Goal: Task Accomplishment & Management: Complete application form

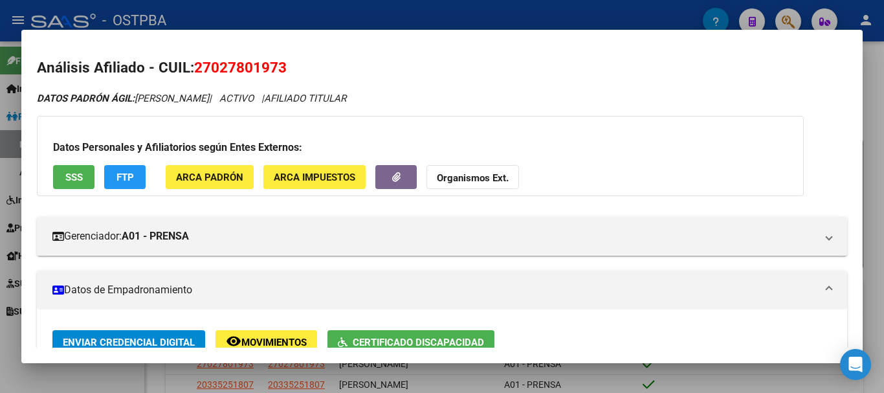
scroll to position [2, 0]
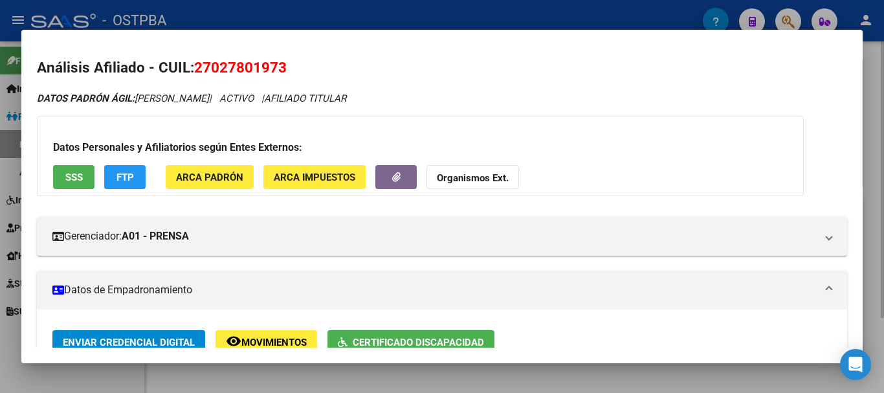
click at [299, 369] on div at bounding box center [442, 196] width 884 height 393
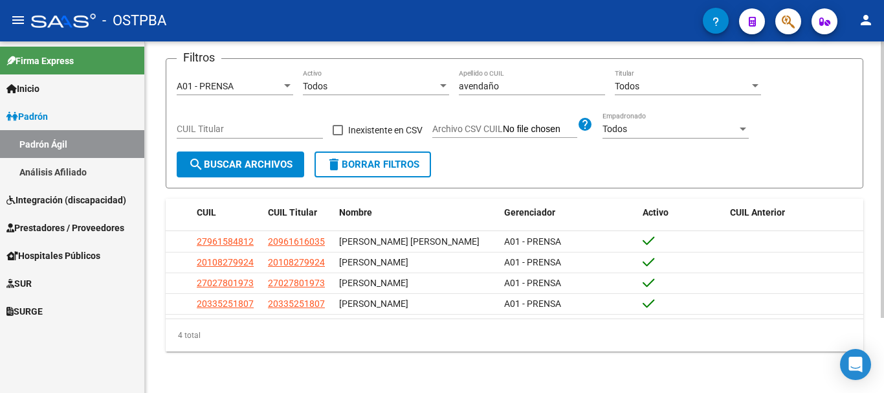
click at [515, 81] on input "avendaño" at bounding box center [532, 86] width 146 height 11
type input "a"
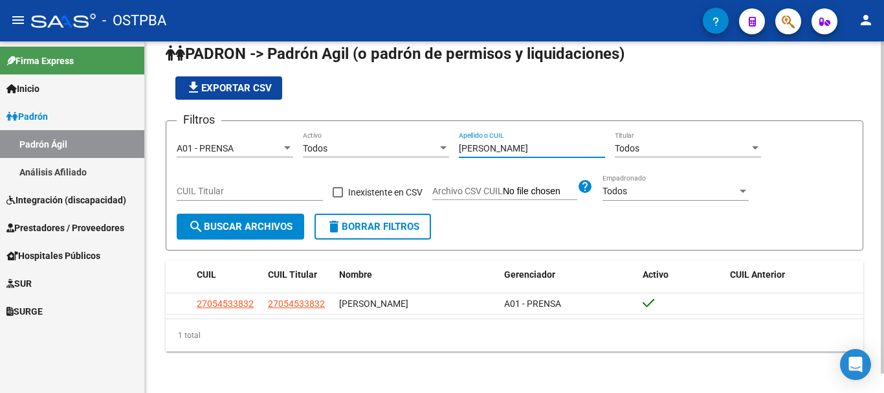
scroll to position [21, 0]
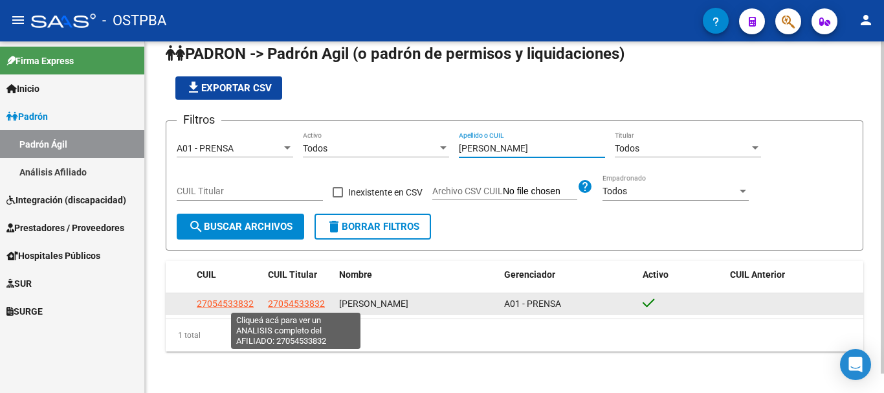
type input "[PERSON_NAME]"
click at [281, 300] on span "27054533832" at bounding box center [296, 303] width 57 height 10
type textarea "27054533832"
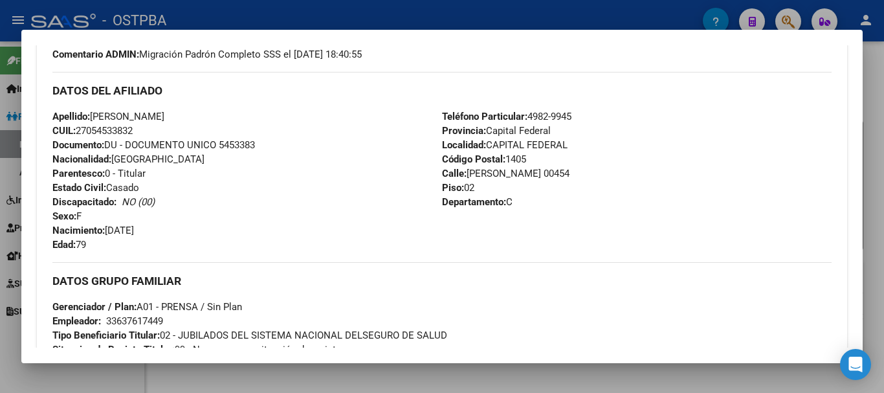
scroll to position [0, 0]
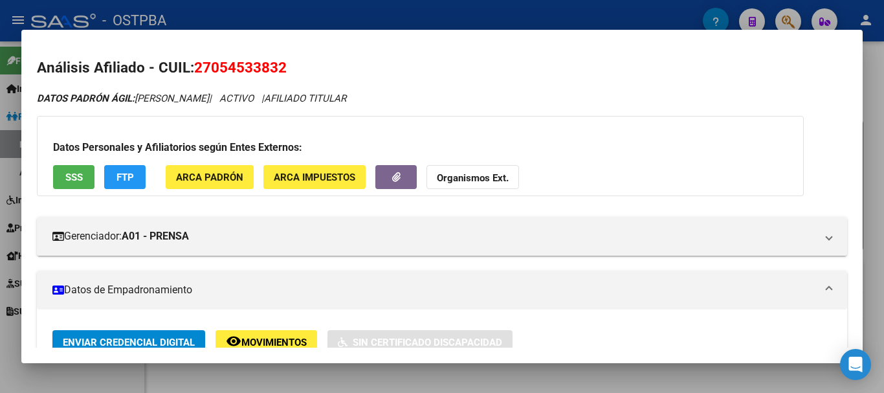
click at [380, 373] on div at bounding box center [442, 196] width 884 height 393
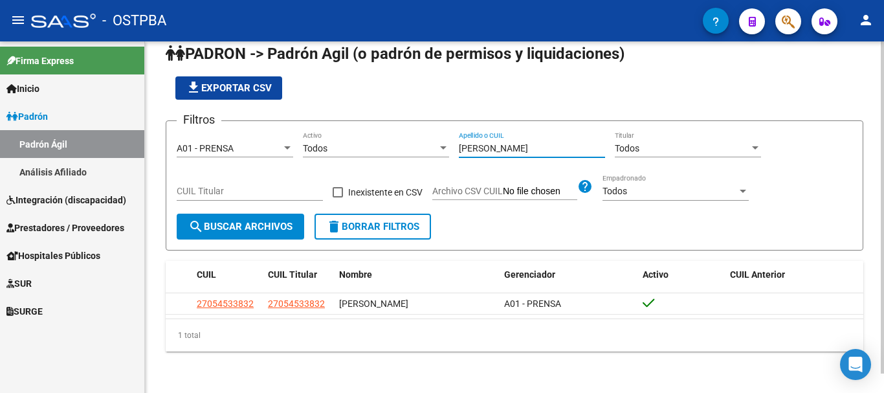
click at [501, 146] on input "[PERSON_NAME]" at bounding box center [532, 148] width 146 height 11
type input "c"
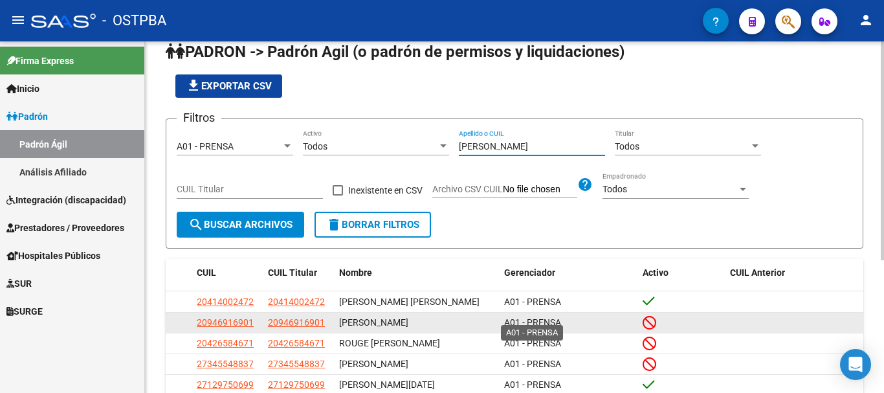
scroll to position [85, 0]
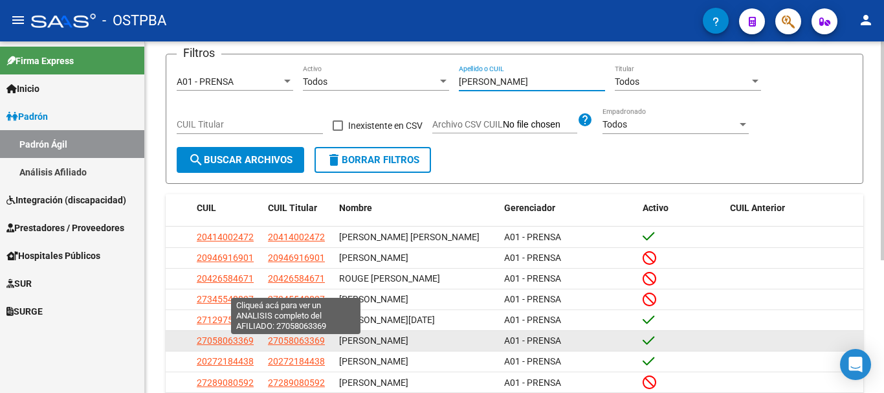
type input "[PERSON_NAME]"
click at [290, 343] on span "27058063369" at bounding box center [296, 340] width 57 height 10
type textarea "27058063369"
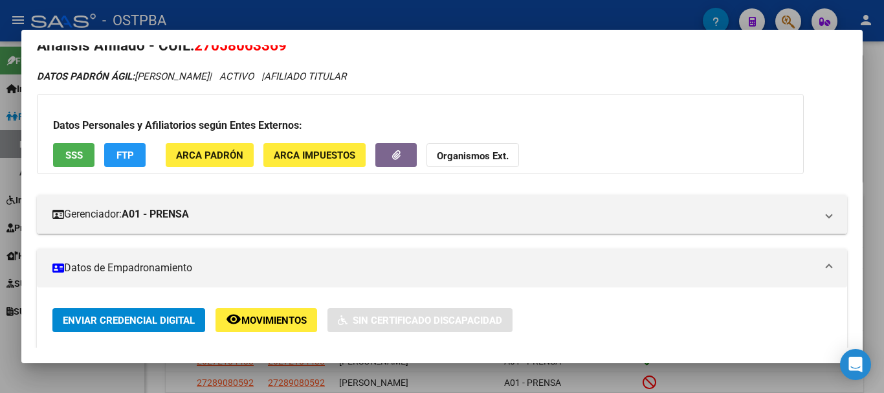
scroll to position [0, 0]
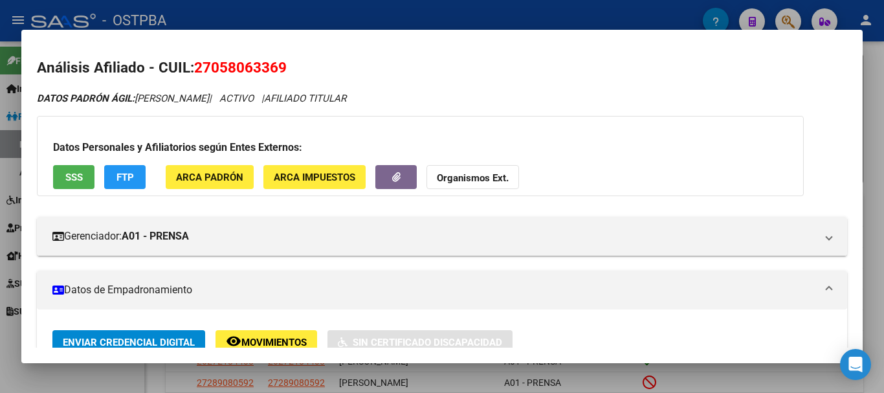
click at [113, 373] on div at bounding box center [442, 196] width 884 height 393
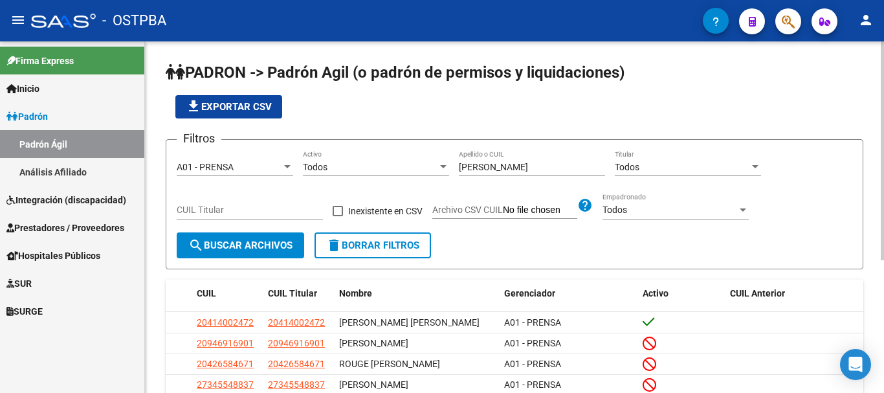
click at [497, 164] on input "[PERSON_NAME]" at bounding box center [532, 167] width 146 height 11
type input "B"
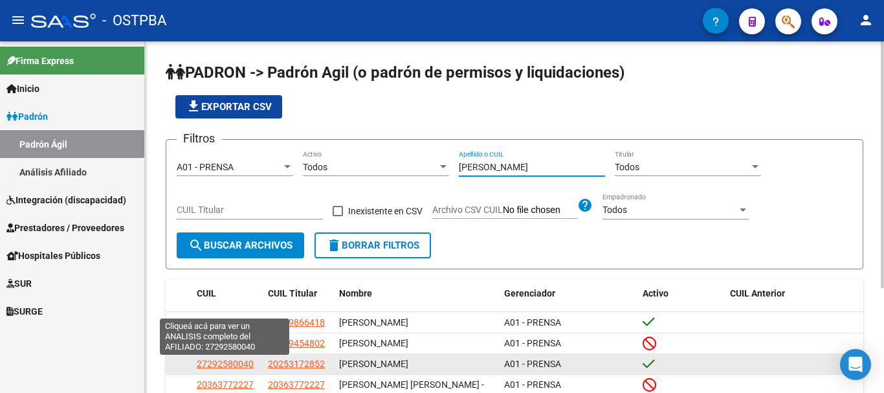
type input "[PERSON_NAME]"
click at [215, 362] on span "27292580040" at bounding box center [225, 363] width 57 height 10
type textarea "27292580040"
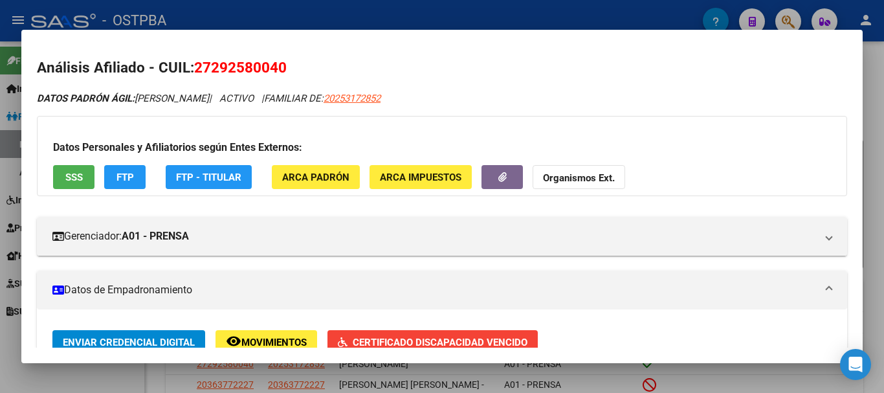
click at [76, 380] on div at bounding box center [442, 196] width 884 height 393
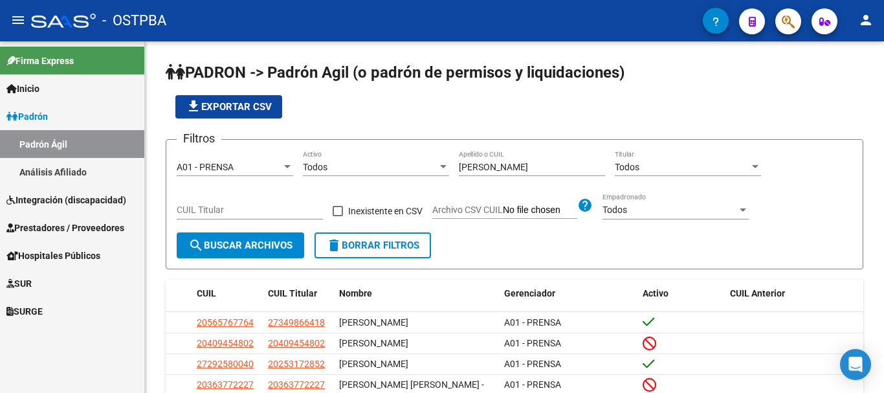
click at [32, 283] on span "SUR" at bounding box center [18, 283] width 25 height 14
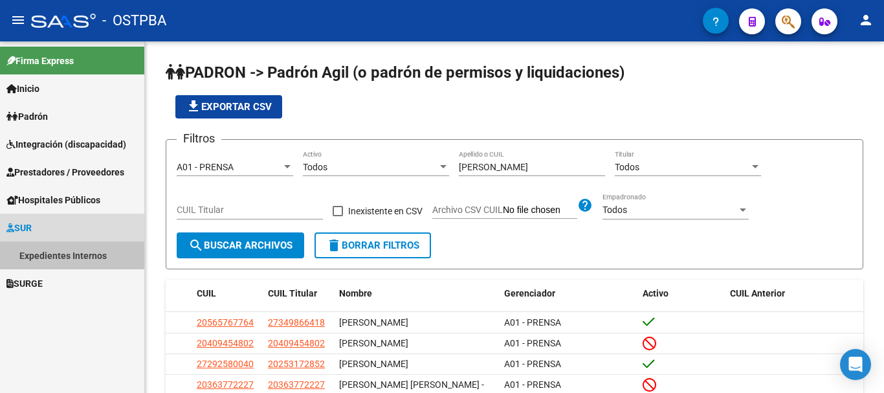
click at [45, 252] on link "Expedientes Internos" at bounding box center [72, 255] width 144 height 28
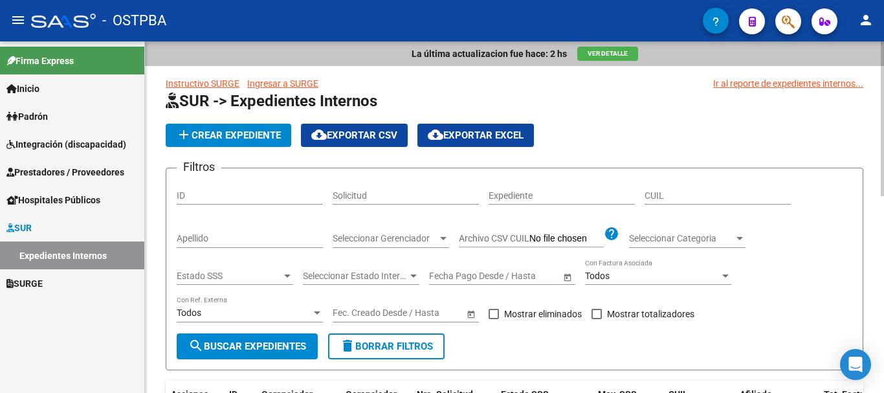
click at [206, 241] on input "Apellido" at bounding box center [250, 238] width 146 height 11
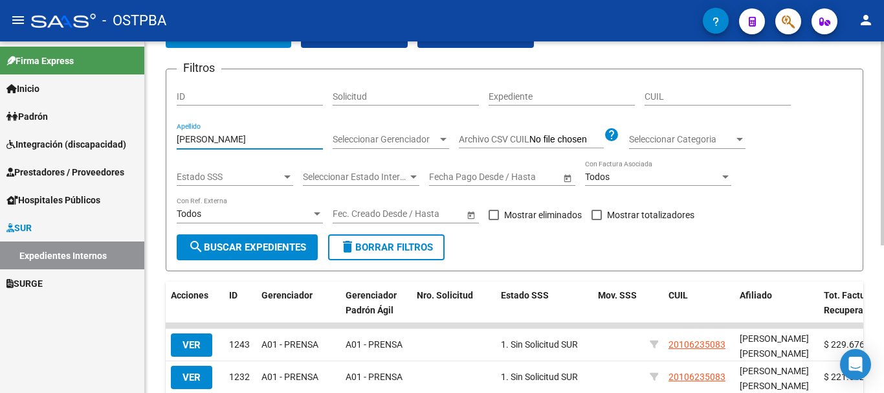
scroll to position [194, 0]
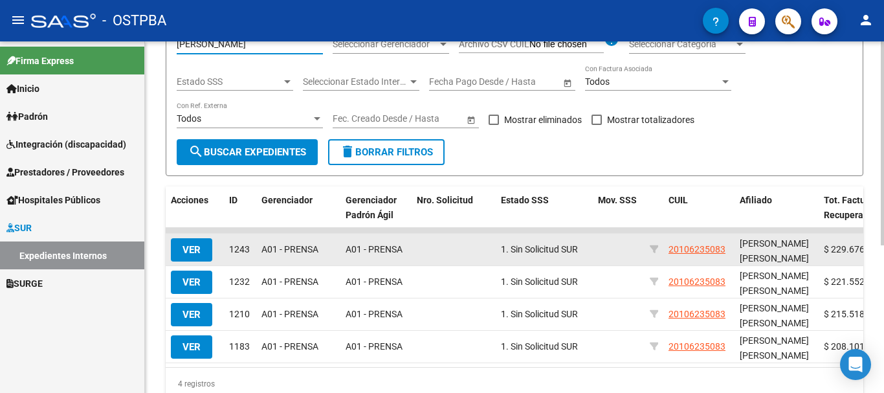
type input "[PERSON_NAME]"
click at [199, 245] on span "VER" at bounding box center [191, 250] width 18 height 12
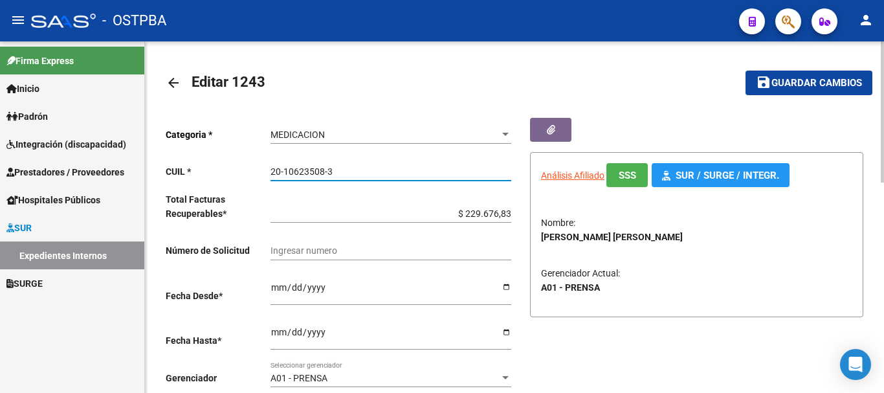
drag, startPoint x: 270, startPoint y: 169, endPoint x: 316, endPoint y: 174, distance: 46.9
click at [336, 172] on input "20-10623508-3" at bounding box center [390, 171] width 241 height 11
click at [169, 83] on mat-icon "arrow_back" at bounding box center [174, 83] width 16 height 16
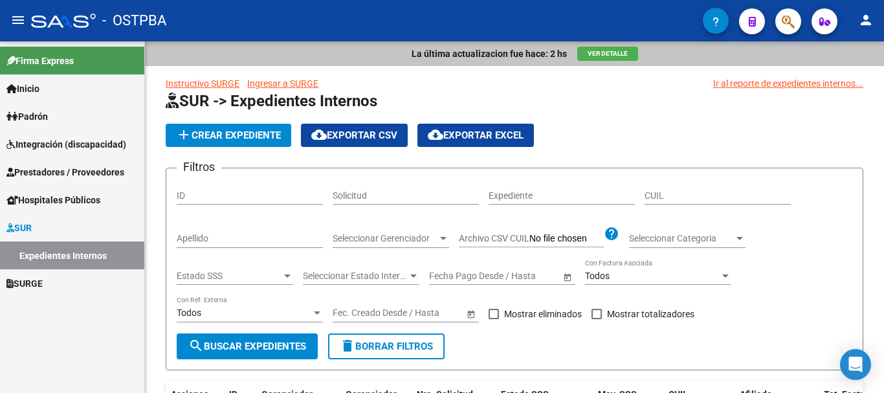
drag, startPoint x: 207, startPoint y: 138, endPoint x: 253, endPoint y: 143, distance: 46.2
click at [208, 138] on span "add Crear Expediente" at bounding box center [228, 135] width 105 height 12
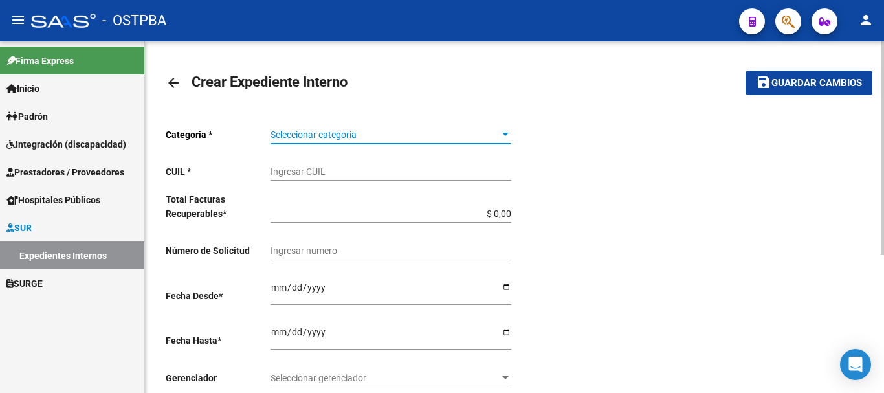
click at [506, 133] on div at bounding box center [505, 134] width 6 height 3
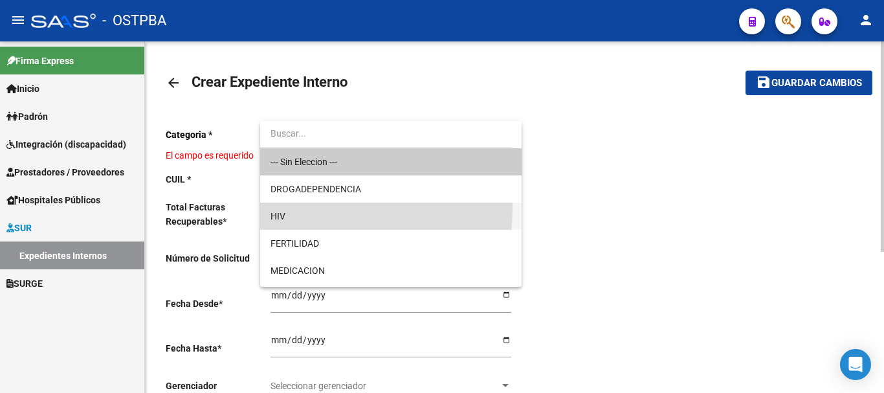
click at [277, 206] on span "HIV" at bounding box center [390, 215] width 241 height 27
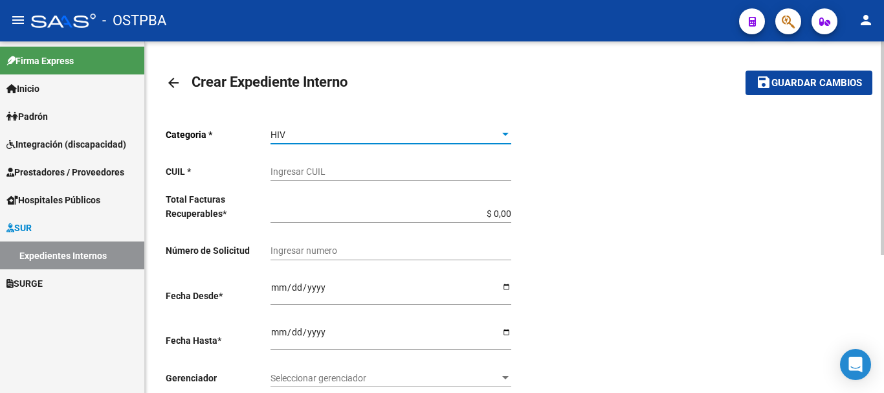
click at [279, 168] on input "Ingresar CUIL" at bounding box center [390, 171] width 241 height 11
paste input "20-10623508-3"
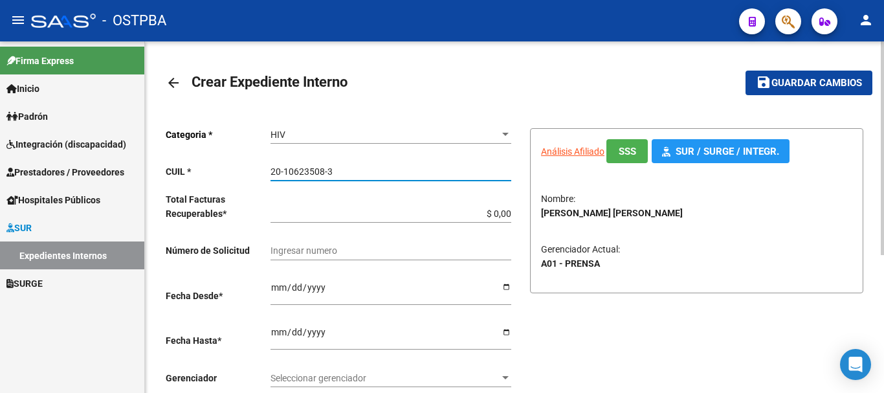
type input "20-10623508-3"
click at [510, 212] on input "$ 0,00" at bounding box center [390, 213] width 241 height 11
type input "$ 0,01"
click at [504, 282] on input "Ingresar desde" at bounding box center [390, 291] width 241 height 19
type input "[DATE]"
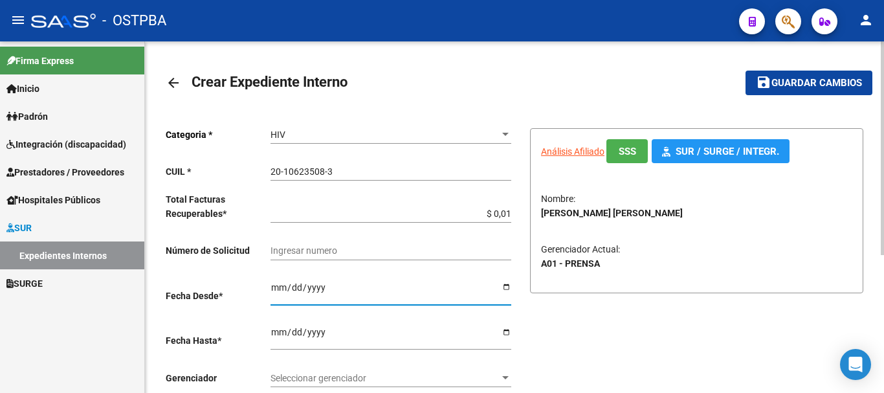
click at [503, 325] on div "Ingresar hasta" at bounding box center [390, 333] width 241 height 34
click at [506, 330] on input "Ingresar hasta" at bounding box center [390, 336] width 241 height 19
type input "[DATE]"
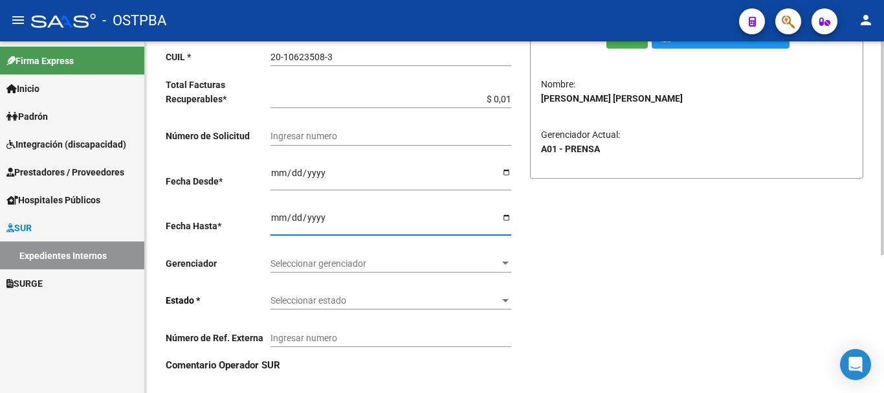
scroll to position [194, 0]
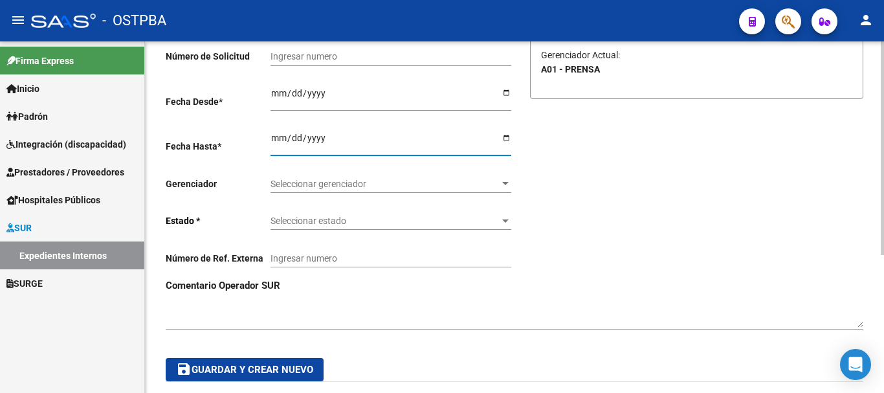
click at [506, 186] on div at bounding box center [505, 184] width 12 height 10
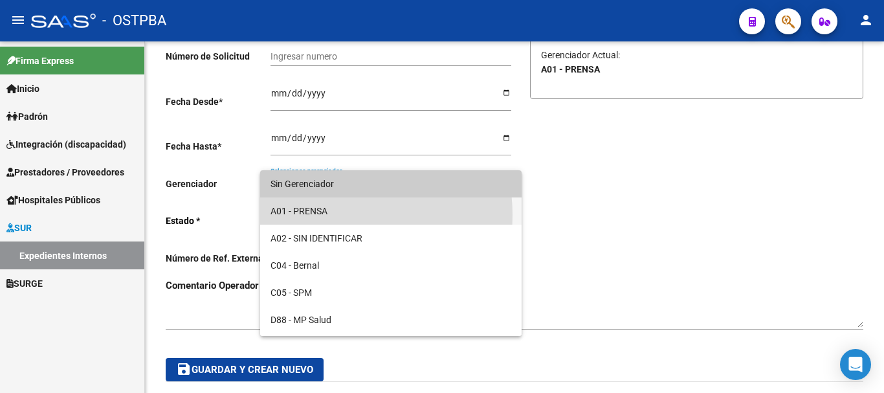
click at [327, 215] on span "A01 - PRENSA" at bounding box center [390, 210] width 241 height 27
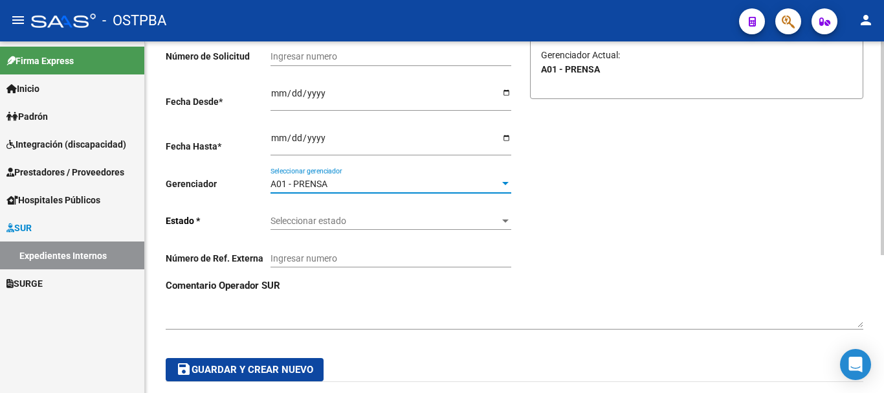
click at [499, 220] on div at bounding box center [505, 220] width 12 height 10
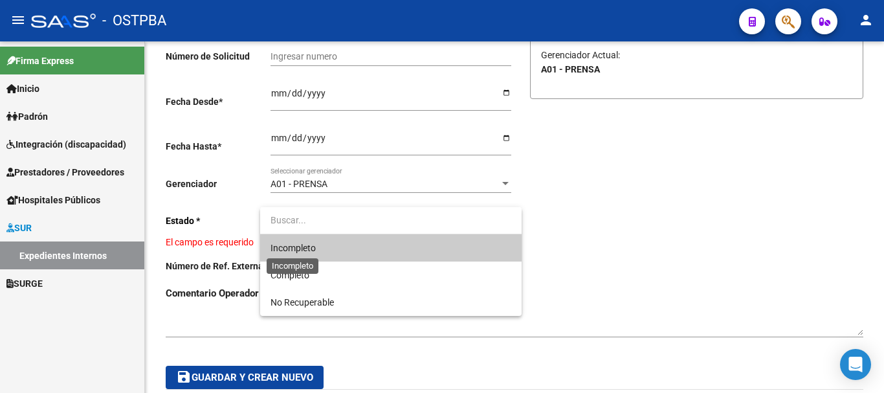
click at [306, 251] on span "Incompleto" at bounding box center [292, 248] width 45 height 10
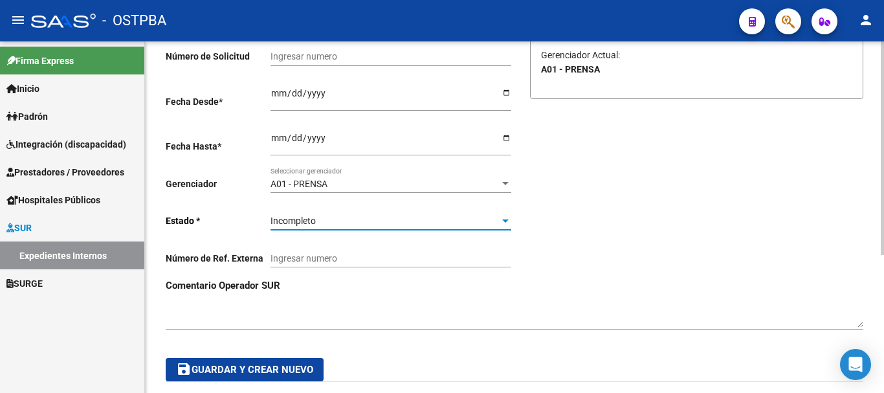
scroll to position [0, 0]
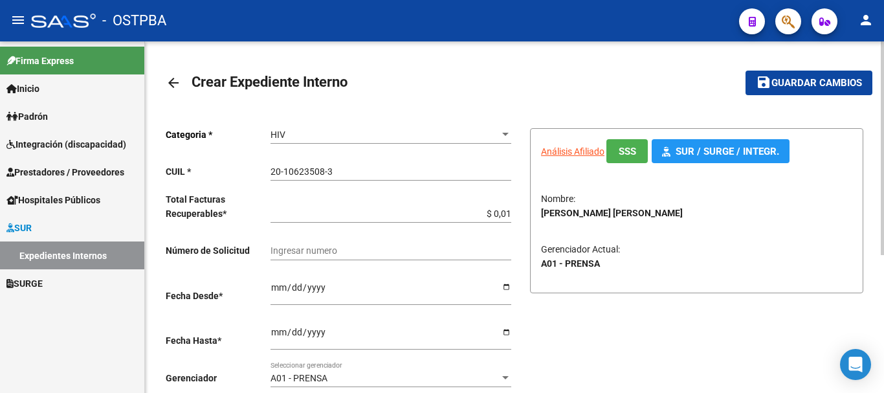
click at [796, 72] on button "save Guardar cambios" at bounding box center [808, 82] width 127 height 24
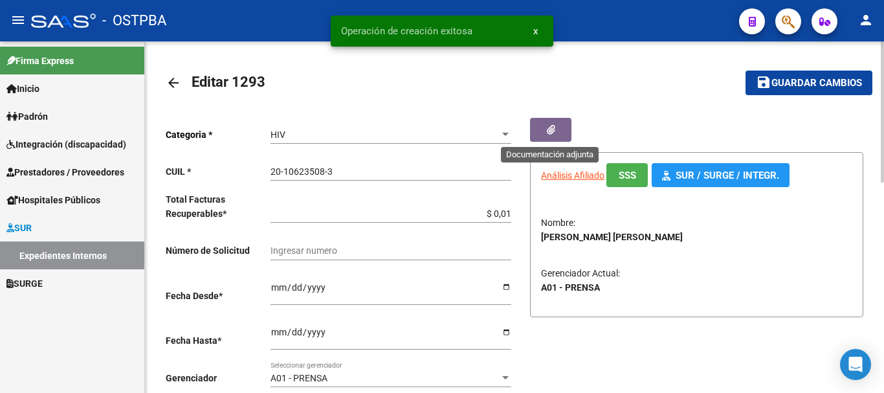
click at [549, 127] on icon "button" at bounding box center [551, 130] width 8 height 10
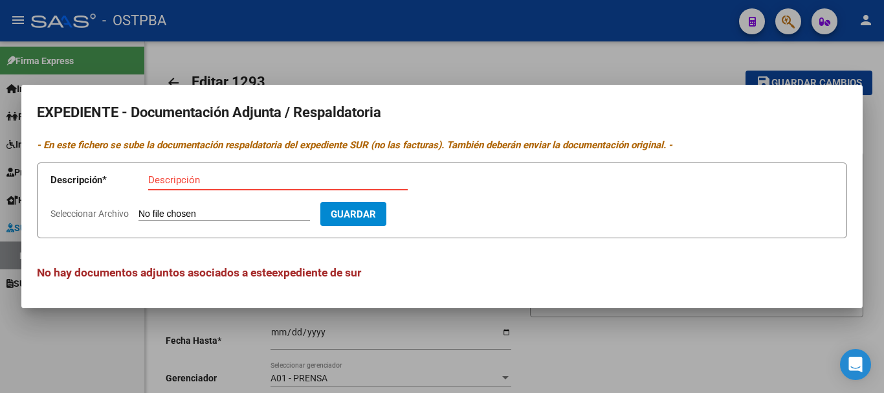
click at [177, 177] on input "Descripción" at bounding box center [277, 180] width 259 height 12
type input "Receta [PERSON_NAME]"
click at [184, 209] on input "Seleccionar Archivo" at bounding box center [223, 214] width 171 height 12
type input "C:\fakepath\Receta Kameniecki_20250922_0001.pdf"
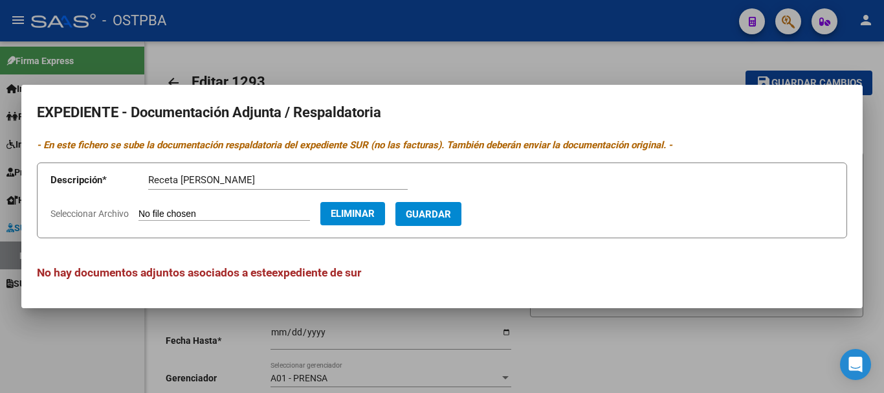
click at [451, 210] on span "Guardar" at bounding box center [428, 214] width 45 height 12
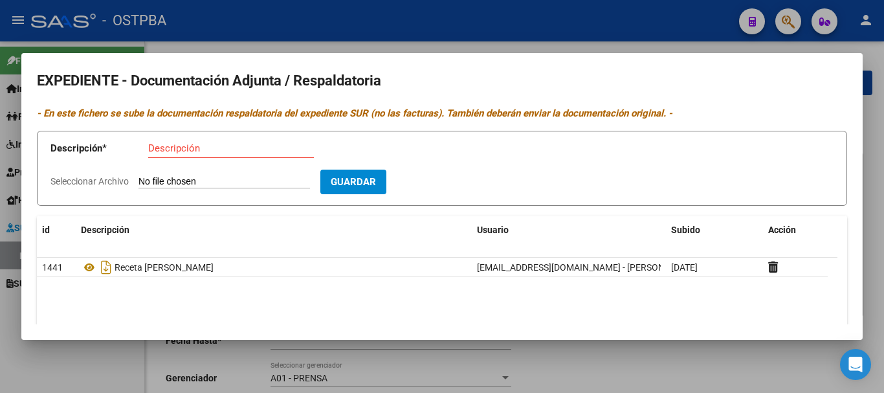
click at [162, 144] on input "Descripción" at bounding box center [231, 148] width 166 height 12
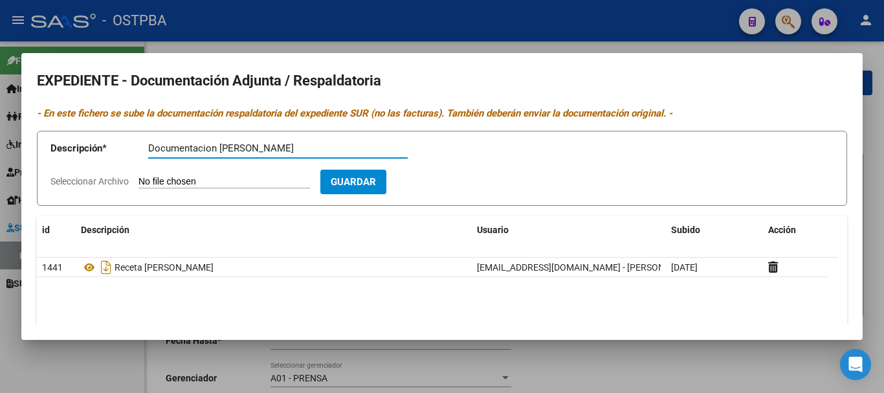
type input "Documentacion [PERSON_NAME]"
click at [160, 184] on input "Seleccionar Archivo" at bounding box center [223, 182] width 171 height 12
type input "C:\fakepath\Documentacion Kameniecki_20250922_0001.pdf"
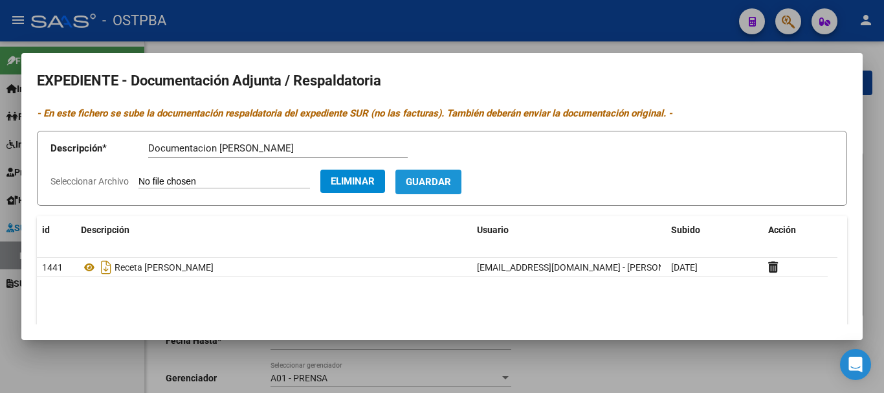
click at [451, 181] on span "Guardar" at bounding box center [428, 183] width 45 height 12
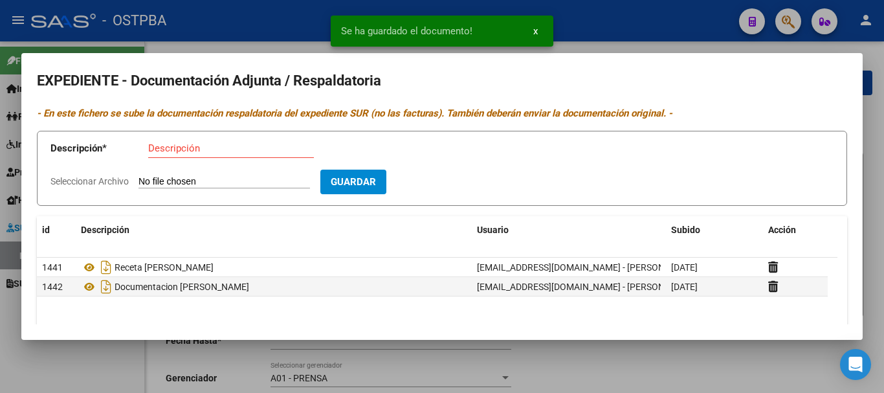
click at [627, 362] on div at bounding box center [442, 196] width 884 height 393
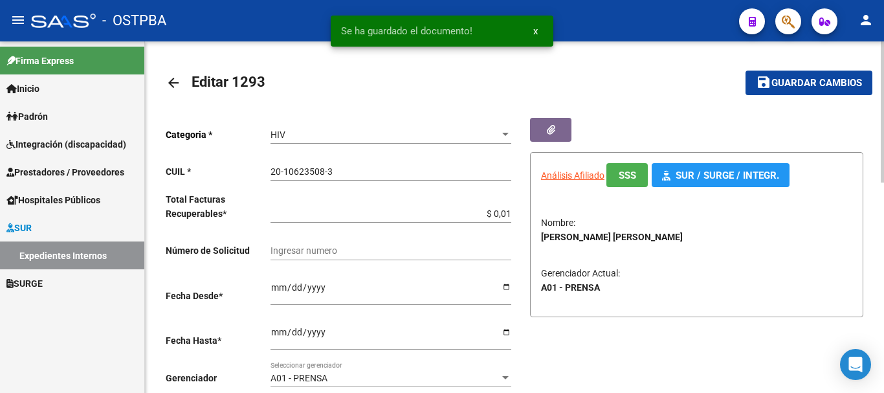
click at [800, 80] on span "Guardar cambios" at bounding box center [816, 84] width 91 height 12
click at [173, 80] on mat-icon "arrow_back" at bounding box center [174, 83] width 16 height 16
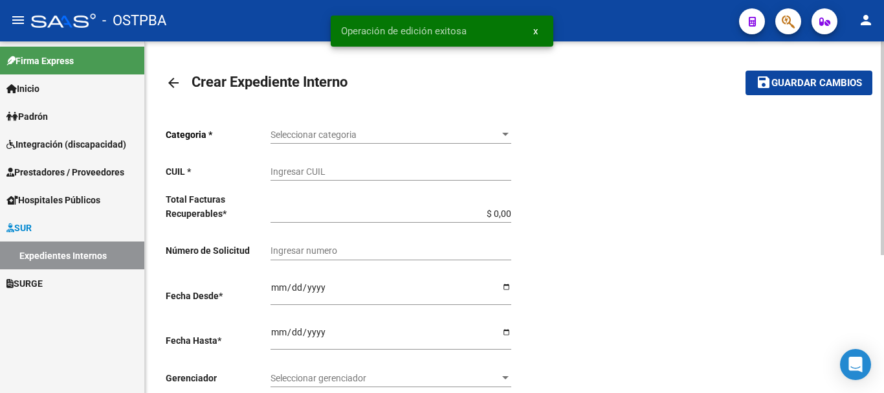
click at [173, 85] on mat-icon "arrow_back" at bounding box center [174, 83] width 16 height 16
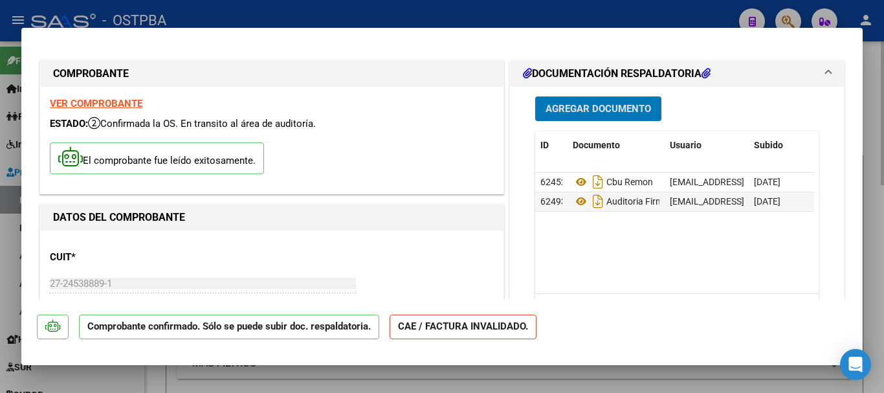
click at [871, 143] on div at bounding box center [442, 196] width 884 height 393
type input "$ 0,00"
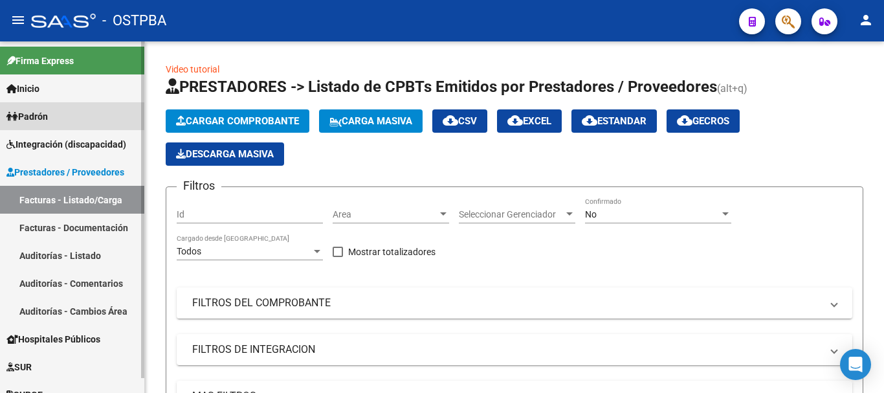
drag, startPoint x: 39, startPoint y: 115, endPoint x: 47, endPoint y: 118, distance: 8.4
click at [39, 116] on span "Padrón" at bounding box center [26, 116] width 41 height 14
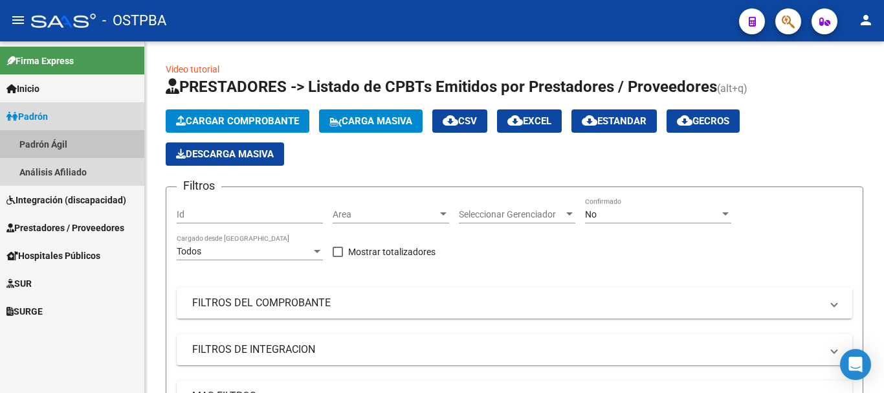
click at [32, 142] on link "Padrón Ágil" at bounding box center [72, 144] width 144 height 28
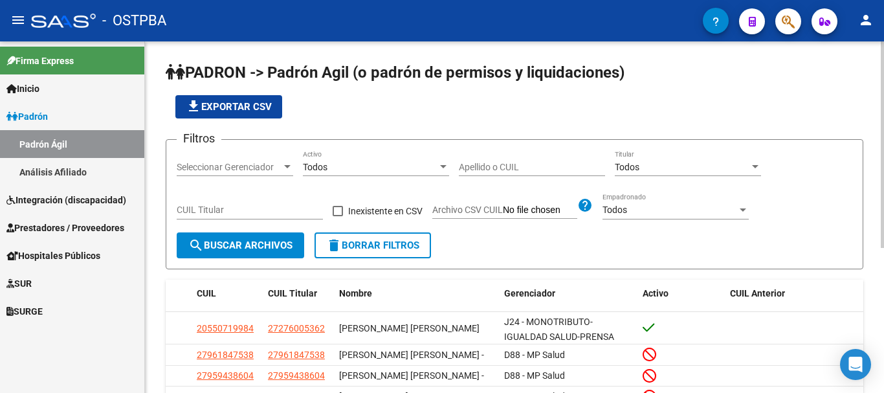
click at [287, 162] on div at bounding box center [287, 167] width 12 height 10
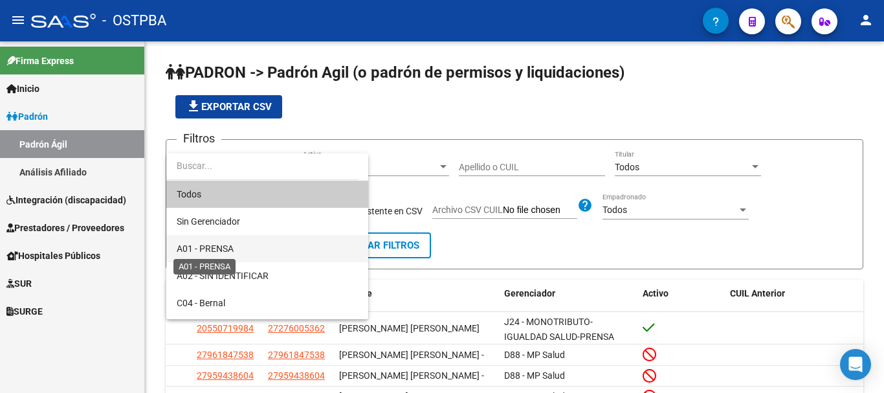
click at [208, 244] on span "A01 - PRENSA" at bounding box center [205, 248] width 57 height 10
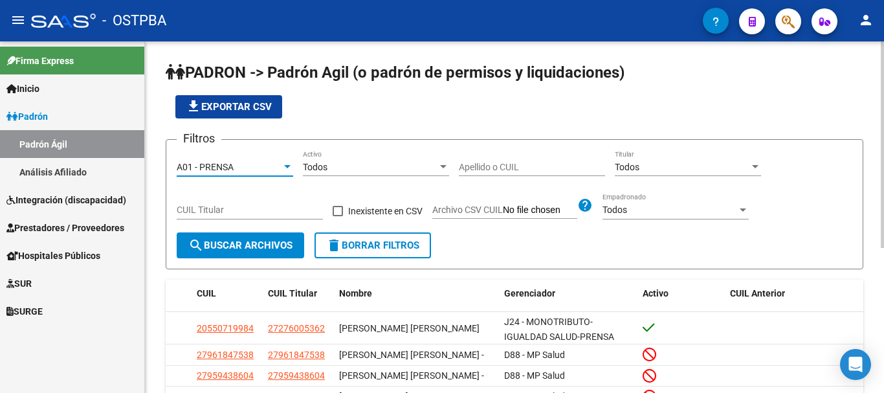
click at [474, 162] on input "Apellido o CUIL" at bounding box center [532, 167] width 146 height 11
click at [870, 19] on mat-icon "person" at bounding box center [866, 20] width 16 height 16
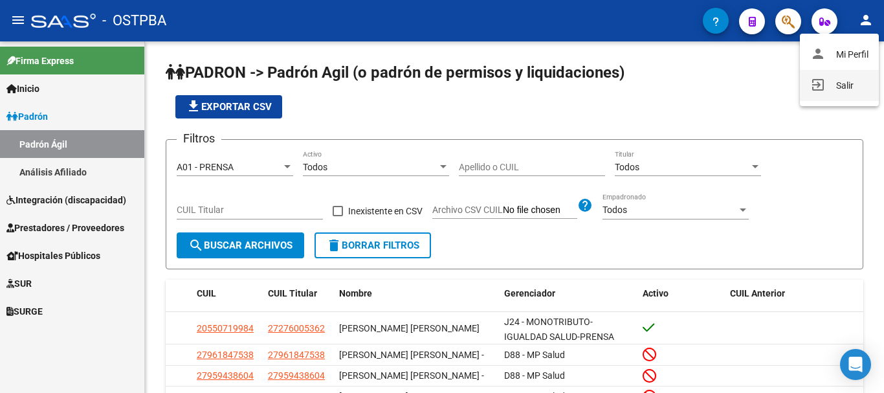
click at [840, 87] on button "exit_to_app Salir" at bounding box center [838, 85] width 79 height 31
